Goal: Information Seeking & Learning: Learn about a topic

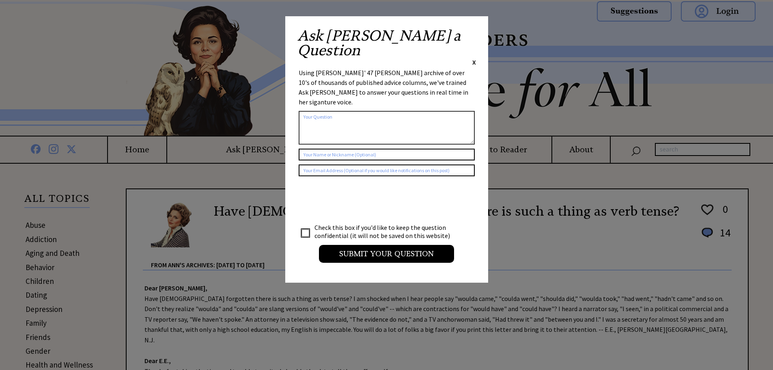
click at [475, 58] on span "X" at bounding box center [474, 62] width 4 height 8
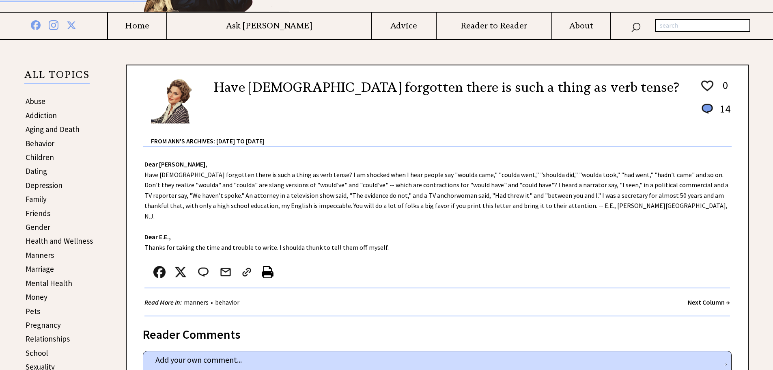
scroll to position [128, 0]
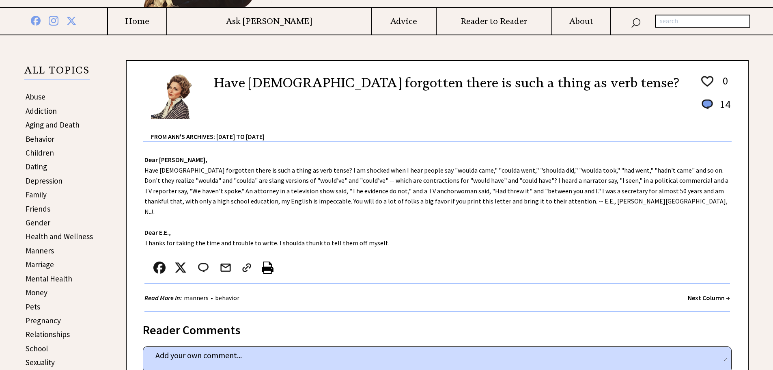
drag, startPoint x: 776, startPoint y: 52, endPoint x: 777, endPoint y: 75, distance: 23.6
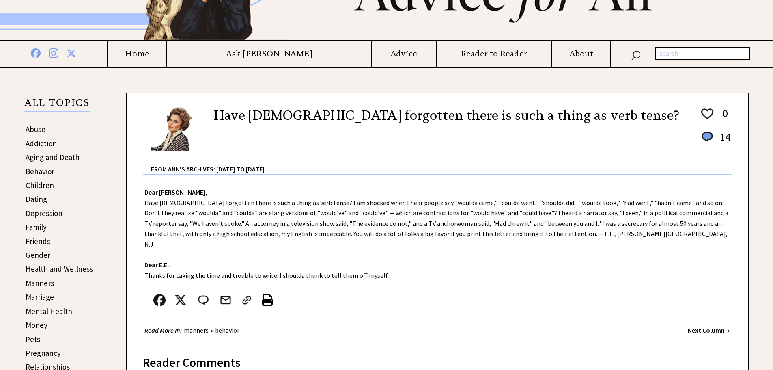
scroll to position [31, 0]
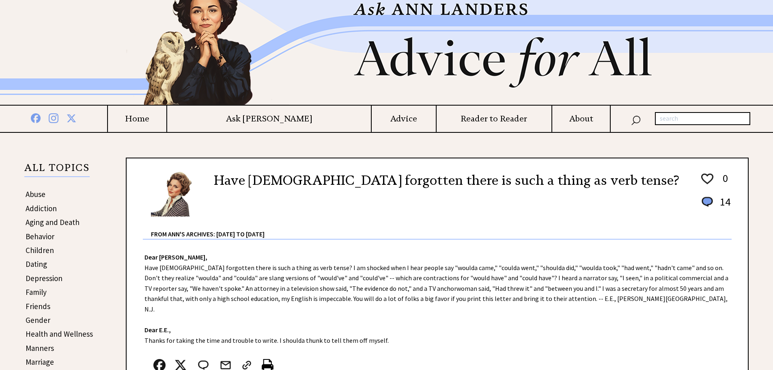
click at [371, 125] on td "Advice" at bounding box center [403, 119] width 65 height 26
click at [166, 121] on h4 "Home" at bounding box center [137, 119] width 58 height 10
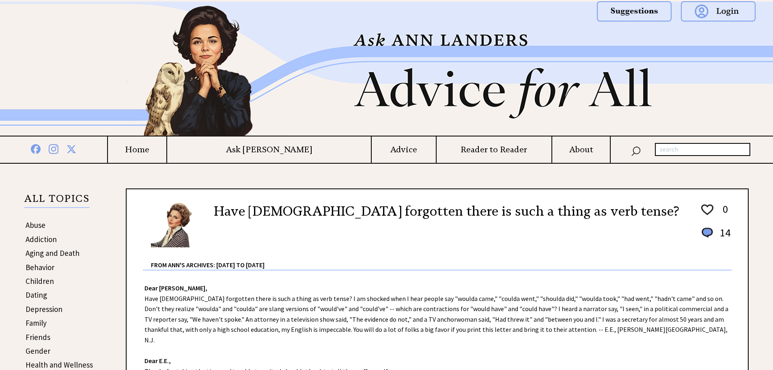
click at [41, 262] on link "Behavior" at bounding box center [40, 267] width 29 height 10
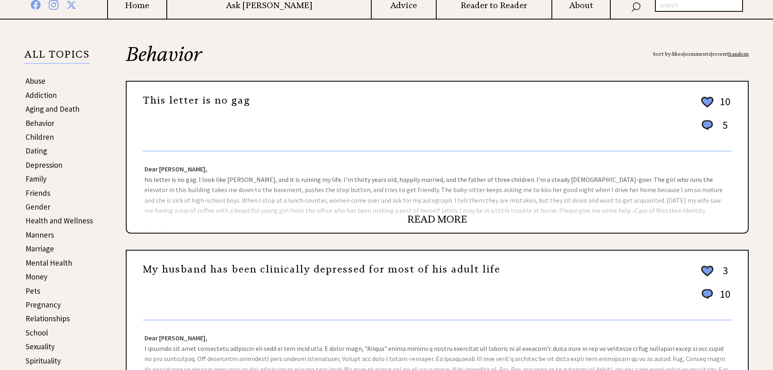
scroll to position [163, 0]
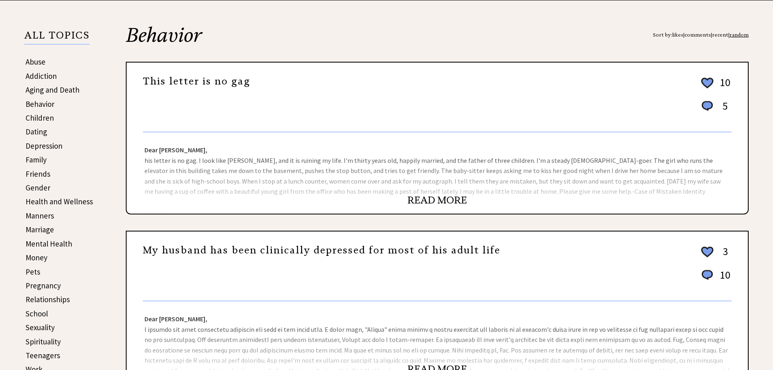
drag, startPoint x: 774, startPoint y: 56, endPoint x: 772, endPoint y: 94, distance: 37.8
click at [434, 203] on link "READ MORE" at bounding box center [438, 200] width 60 height 12
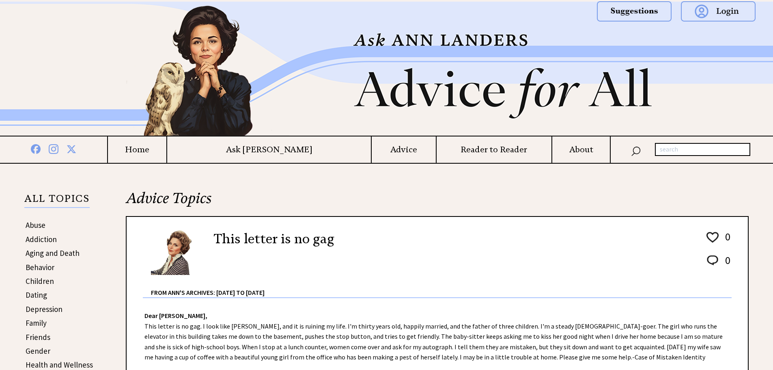
drag, startPoint x: 773, startPoint y: 88, endPoint x: 772, endPoint y: 105, distance: 17.1
click at [772, 105] on div at bounding box center [726, 69] width 95 height 134
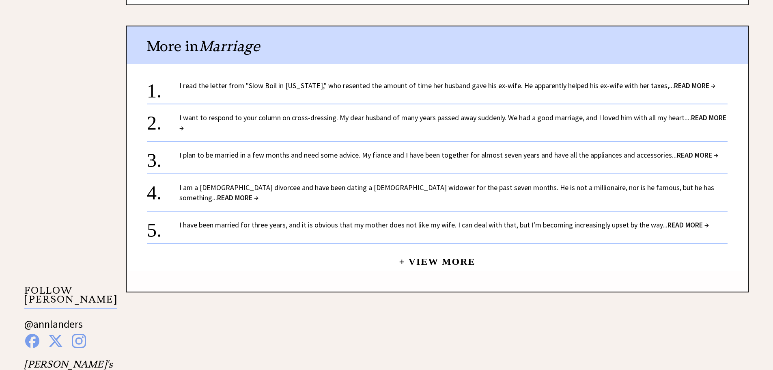
scroll to position [561, 0]
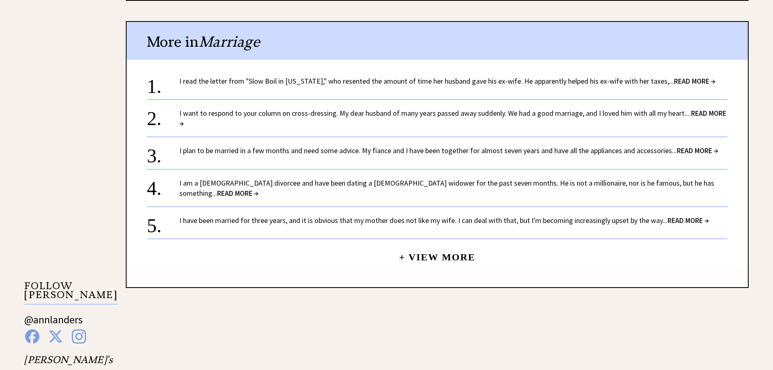
click at [404, 250] on link "+ View More" at bounding box center [437, 253] width 76 height 17
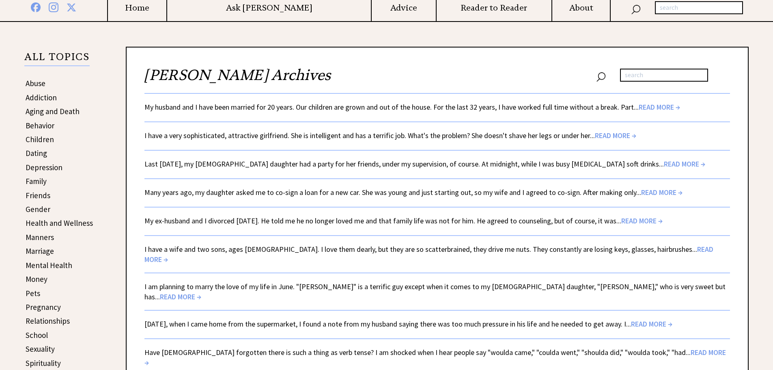
scroll to position [149, 0]
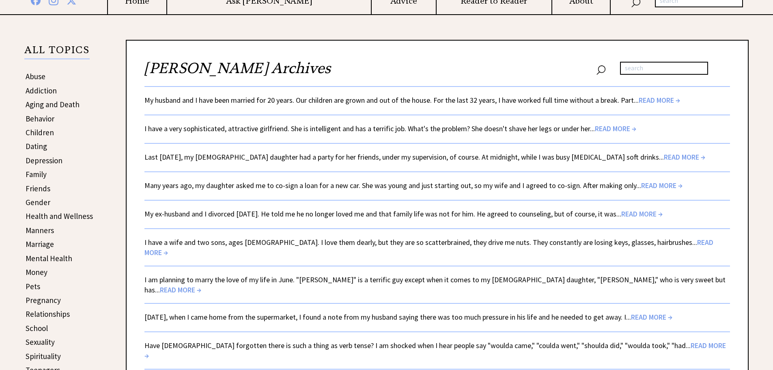
click at [663, 100] on span "READ MORE →" at bounding box center [659, 99] width 41 height 9
